Goal: Task Accomplishment & Management: Manage account settings

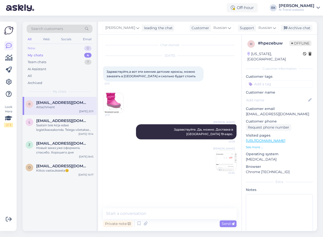
click at [44, 47] on div "New 0" at bounding box center [60, 48] width 66 height 7
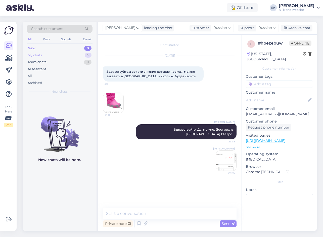
click at [44, 56] on div "My chats 5" at bounding box center [60, 55] width 66 height 7
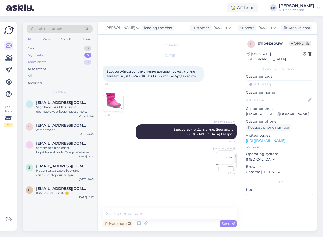
click at [46, 64] on div "Team chats" at bounding box center [37, 62] width 19 height 5
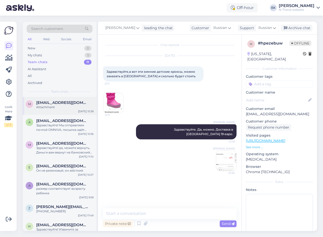
click at [56, 106] on div "Attachment" at bounding box center [64, 107] width 57 height 5
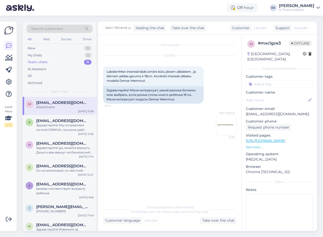
click at [228, 124] on img at bounding box center [226, 125] width 20 height 20
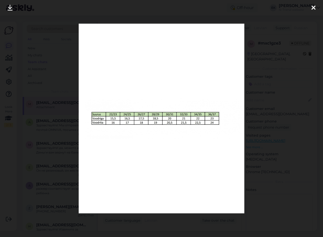
click at [314, 6] on icon at bounding box center [313, 8] width 4 height 7
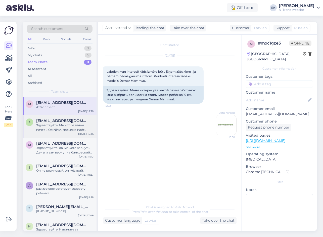
click at [49, 125] on div "Здравствуйте! Мы отправляем почтой OMNIVA, посылка идёт примерно 2 недели." at bounding box center [64, 127] width 57 height 9
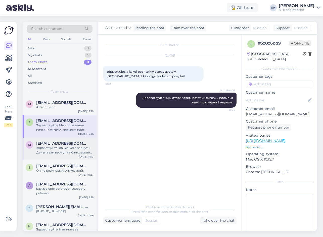
click at [49, 144] on span "[EMAIL_ADDRESS][DOMAIN_NAME]" at bounding box center [62, 143] width 52 height 5
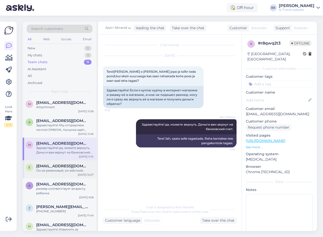
click at [49, 169] on div "Он не резиновый, он жёсткий." at bounding box center [64, 170] width 57 height 5
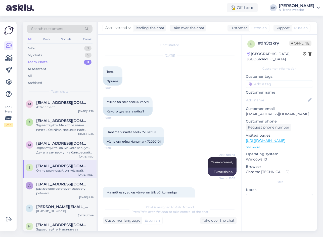
scroll to position [85, 0]
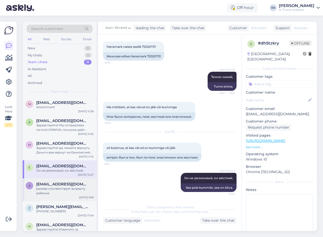
click at [60, 187] on div "размер соответствует возрасту ребенка" at bounding box center [64, 190] width 57 height 9
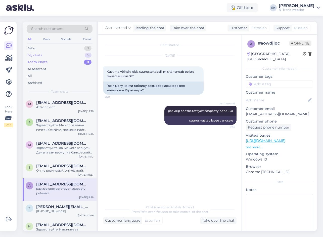
click at [45, 54] on div "My chats 5" at bounding box center [60, 55] width 66 height 7
